Goal: Task Accomplishment & Management: Use online tool/utility

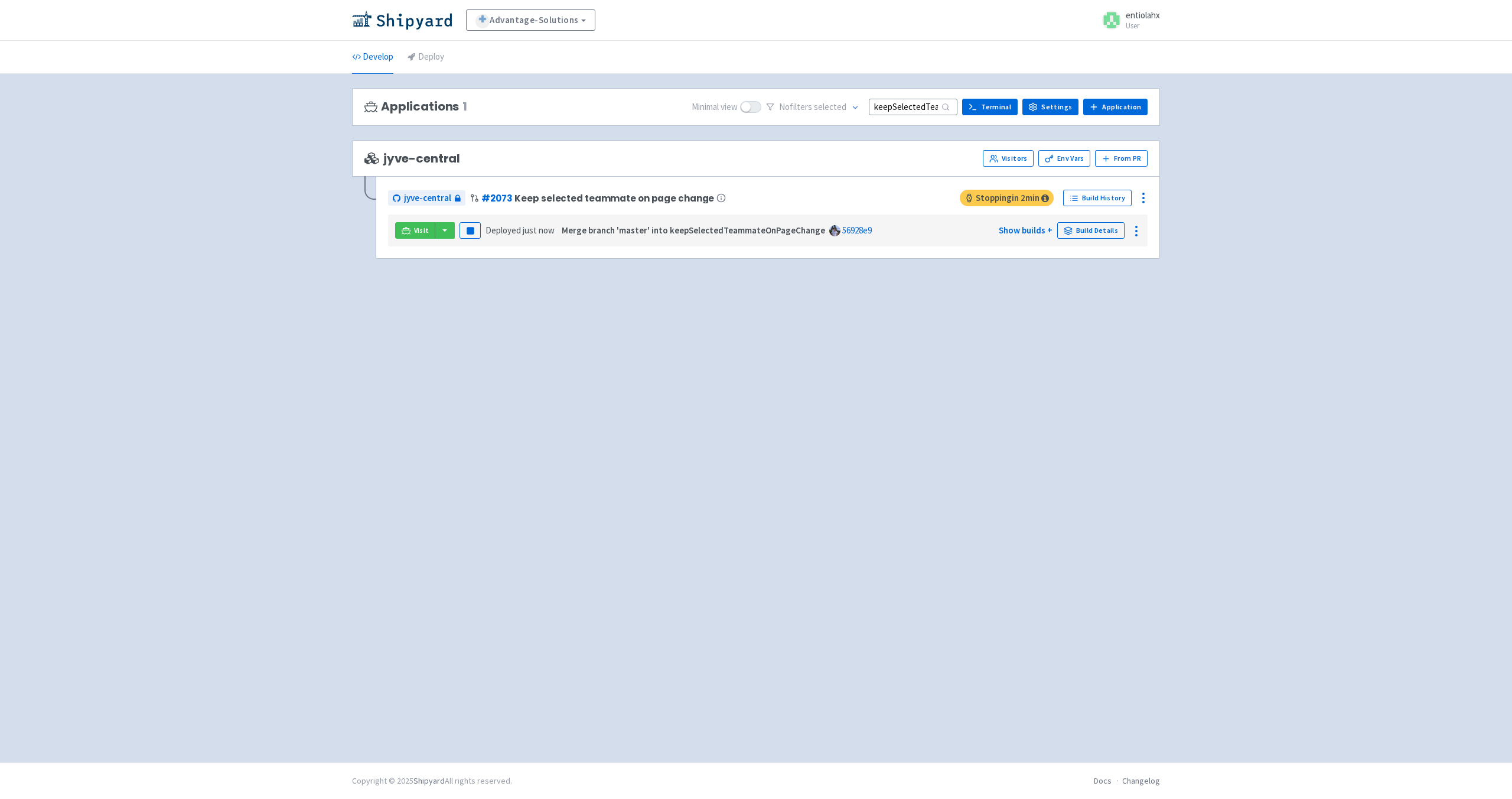
click at [917, 109] on input "keepSelectedTeammateOnPageChange" at bounding box center [913, 107] width 89 height 16
type input "keep"
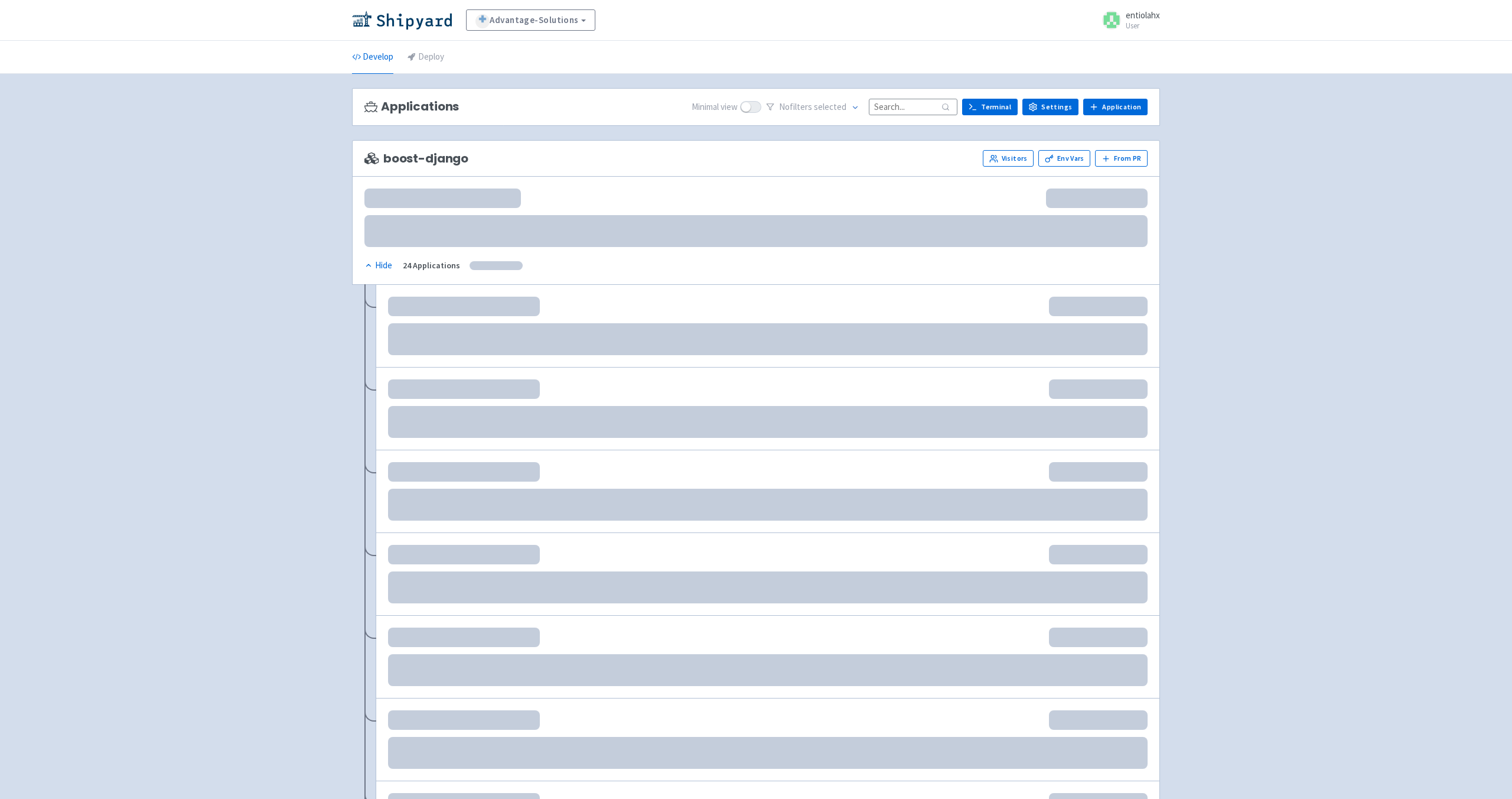
click at [908, 112] on input at bounding box center [913, 107] width 89 height 16
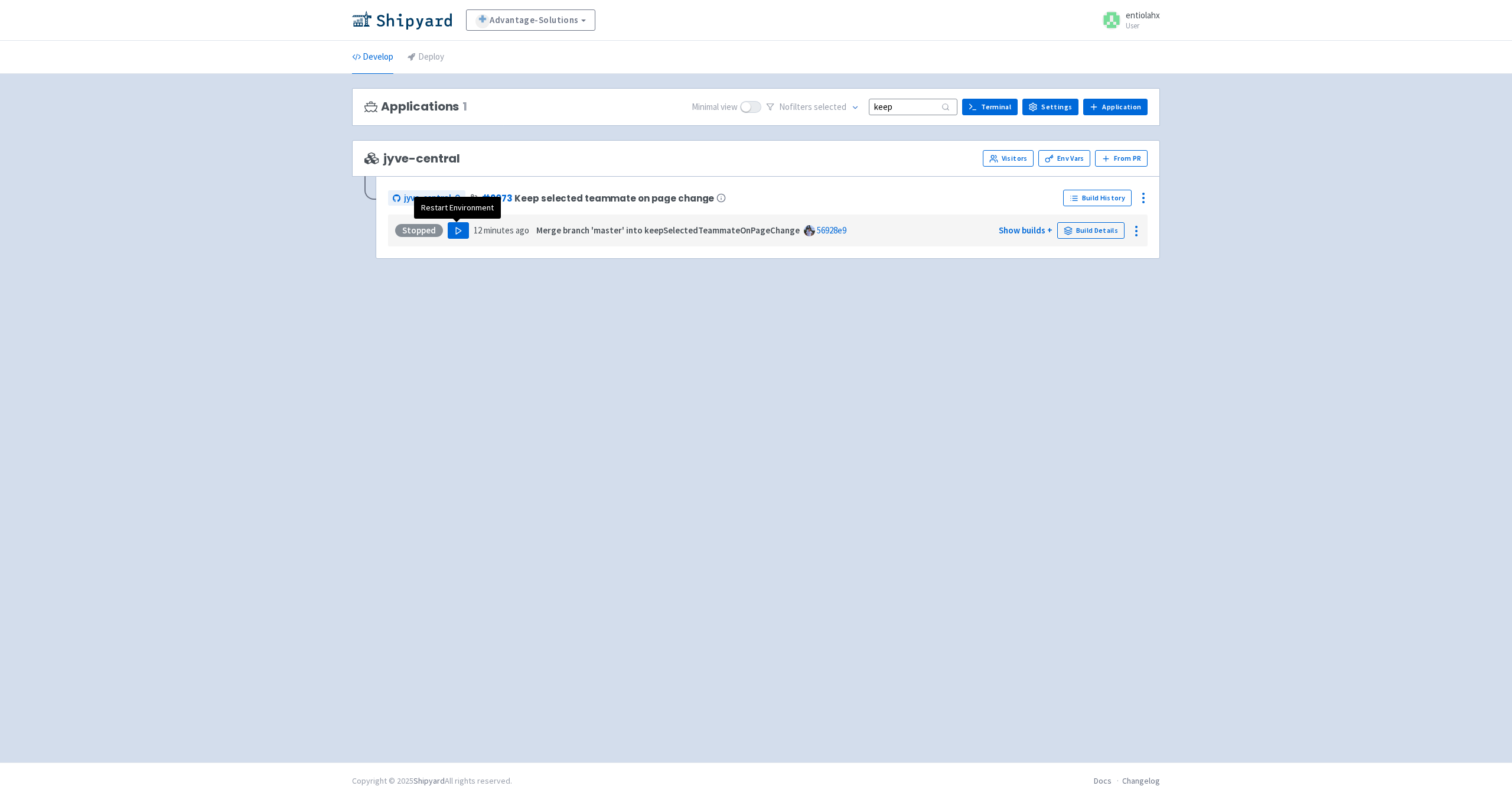
type input "keep"
click at [456, 225] on button "Play" at bounding box center [458, 230] width 21 height 16
click at [444, 230] on button "button" at bounding box center [444, 230] width 20 height 16
click at [468, 269] on link "jyve-central (react)" at bounding box center [495, 272] width 123 height 18
click at [443, 233] on button "button" at bounding box center [444, 230] width 20 height 16
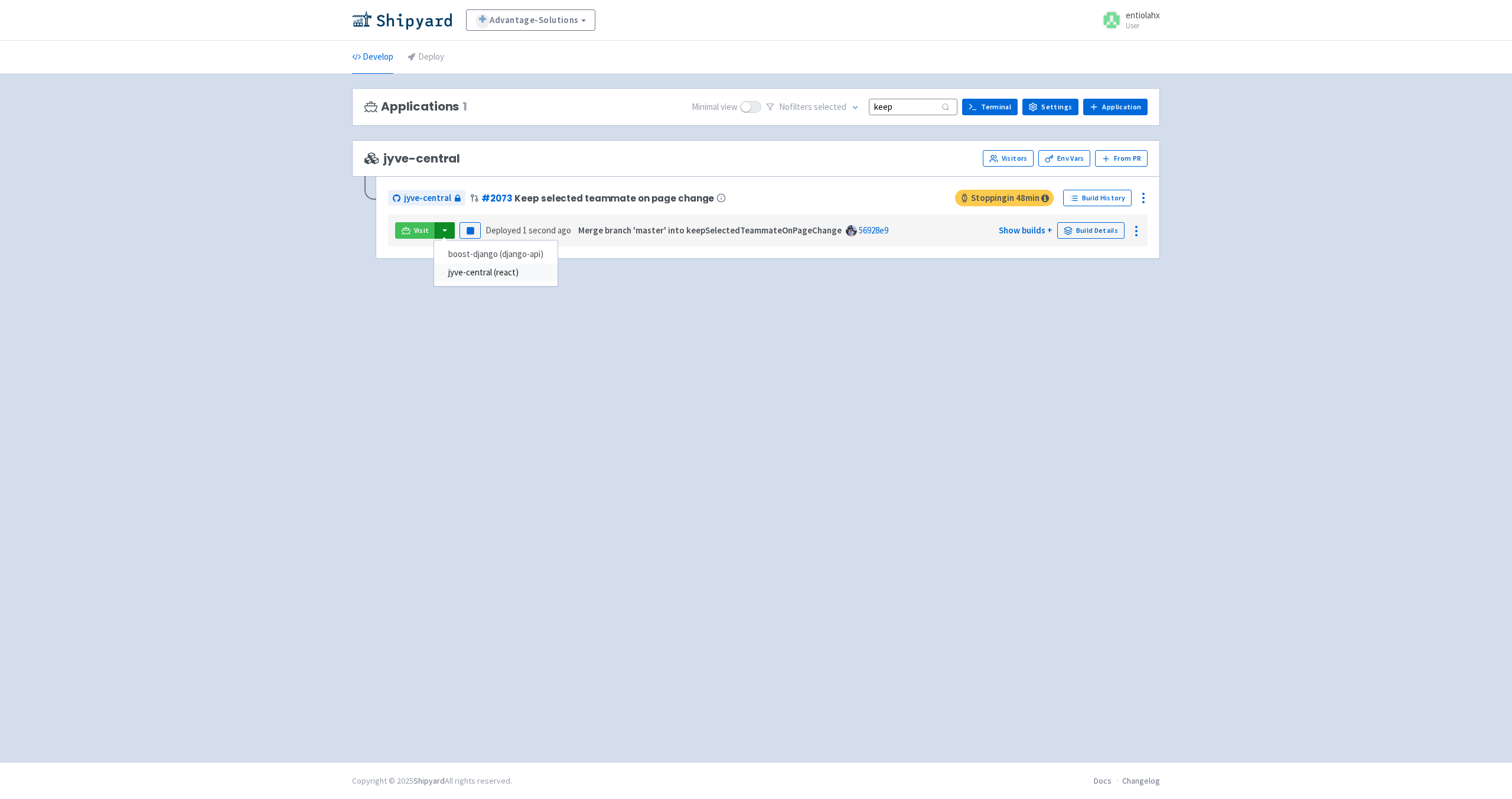
click at [483, 278] on link "jyve-central (react)" at bounding box center [495, 272] width 123 height 18
